Goal: Find specific page/section: Find specific page/section

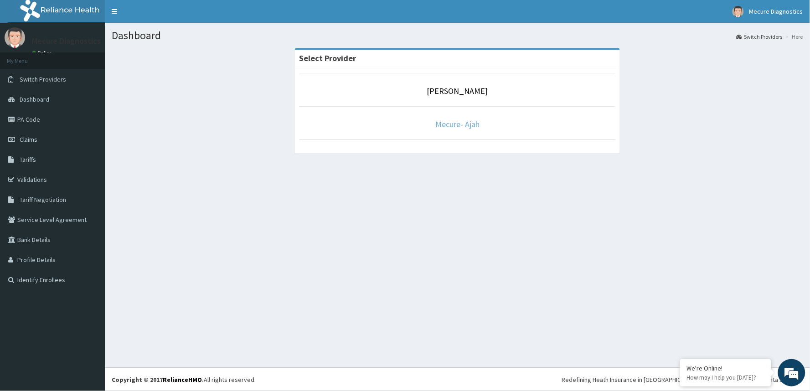
click at [449, 125] on link "Mecure- Ajah" at bounding box center [458, 124] width 44 height 10
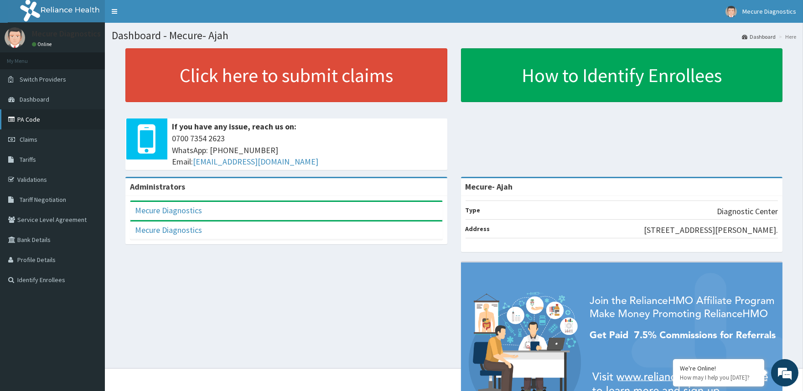
click at [43, 121] on link "PA Code" at bounding box center [52, 119] width 105 height 20
